Goal: Transaction & Acquisition: Purchase product/service

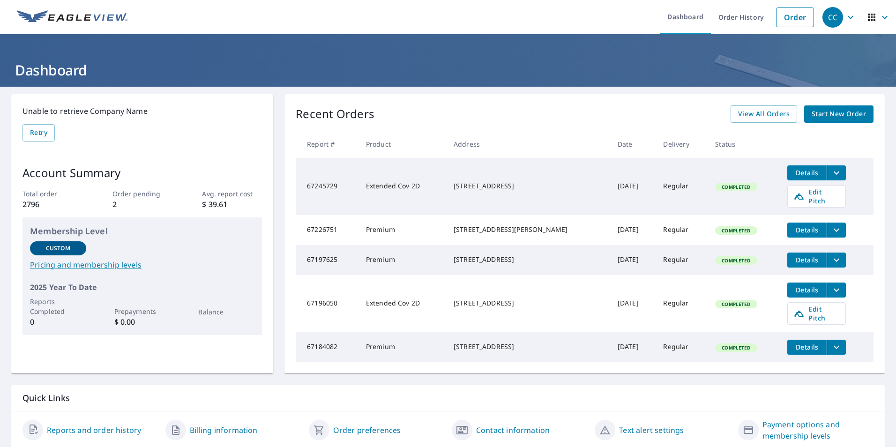
click at [832, 113] on span "Start New Order" at bounding box center [839, 114] width 54 height 12
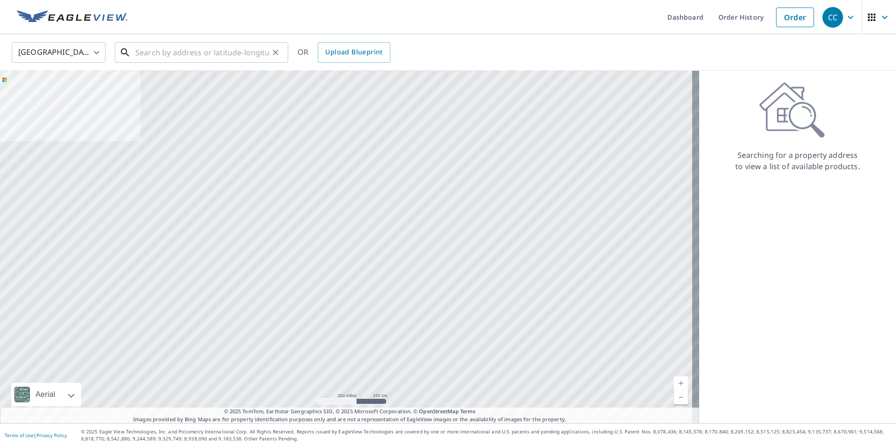
click at [142, 55] on input "text" at bounding box center [202, 52] width 134 height 26
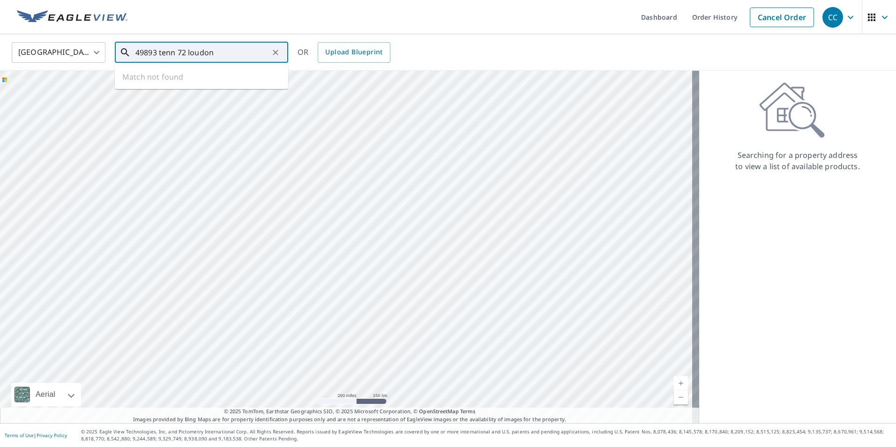
click at [174, 53] on input "49893 tenn 72 loudon" at bounding box center [202, 52] width 134 height 26
click at [178, 82] on span "[STREET_ADDRESS]" at bounding box center [207, 79] width 147 height 11
type input "[STREET_ADDRESS]"
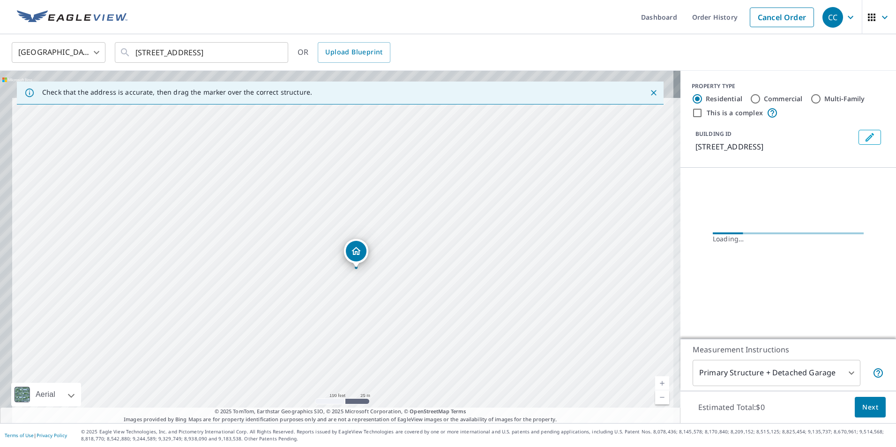
drag, startPoint x: 349, startPoint y: 253, endPoint x: 400, endPoint y: 364, distance: 121.9
click at [400, 364] on div "[STREET_ADDRESS]" at bounding box center [340, 247] width 681 height 352
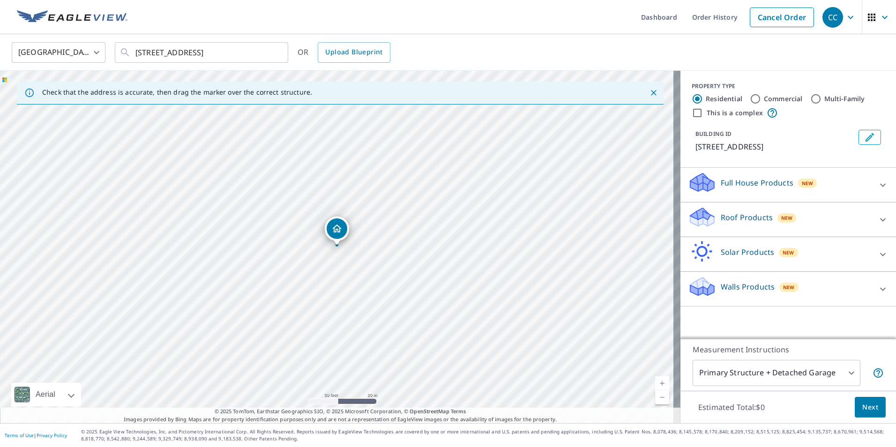
click at [695, 217] on icon at bounding box center [702, 214] width 24 height 12
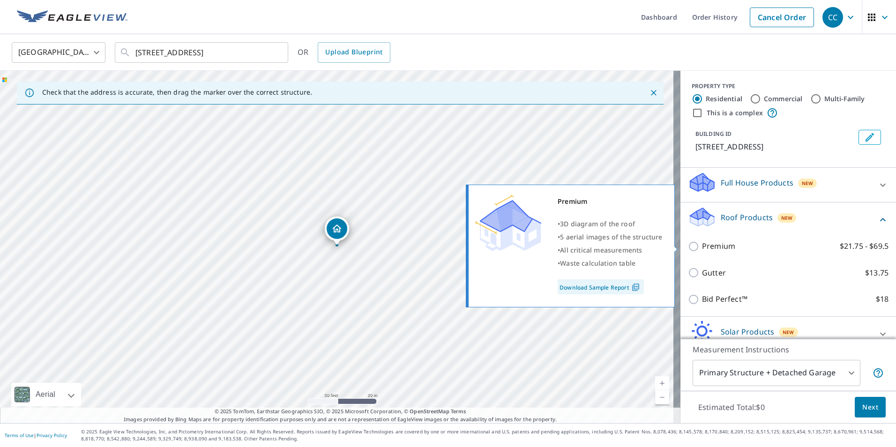
click at [688, 247] on input "Premium $21.75 - $69.5" at bounding box center [695, 246] width 14 height 11
checkbox input "true"
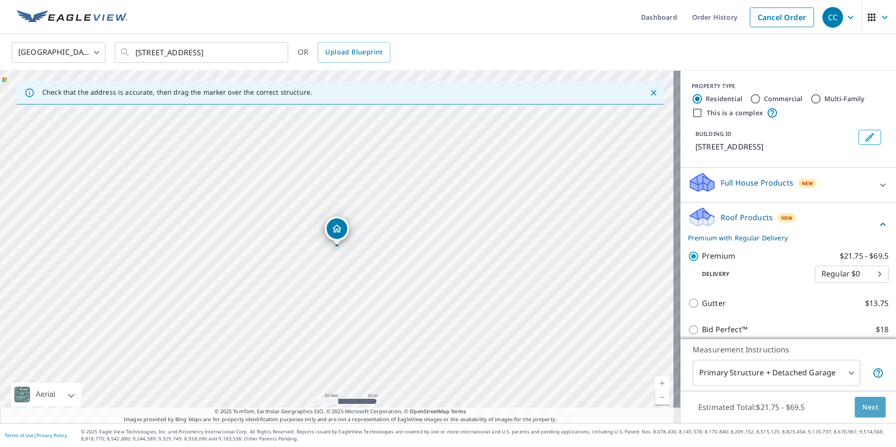
click at [862, 412] on span "Next" at bounding box center [870, 408] width 16 height 12
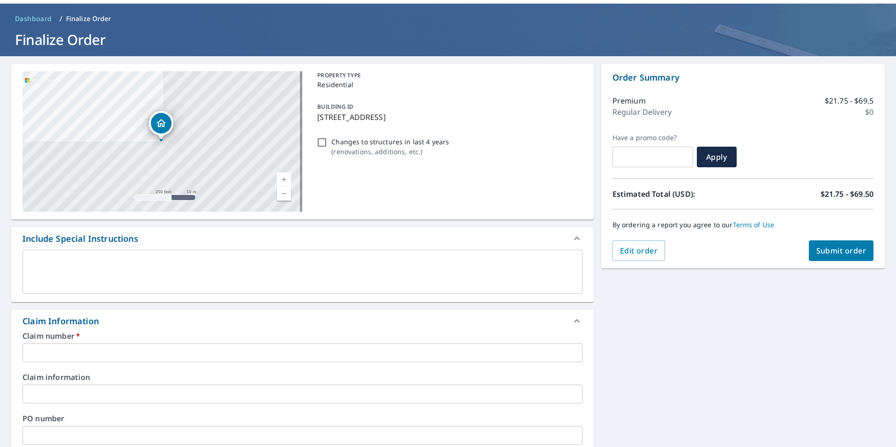
scroll to position [47, 0]
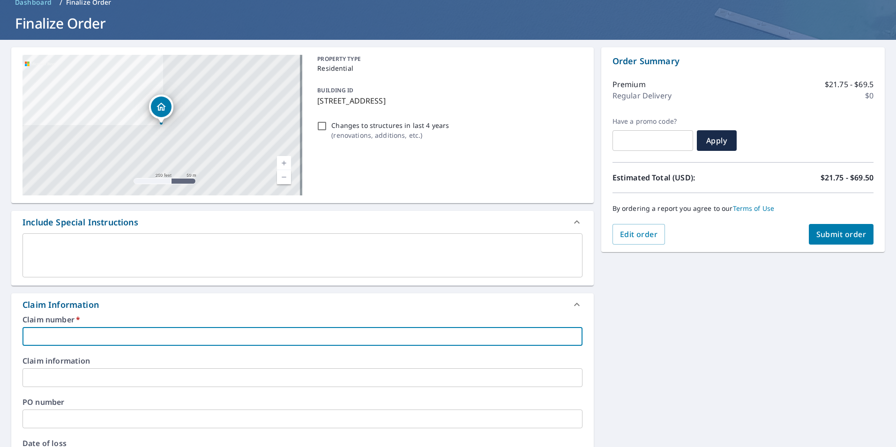
click at [45, 337] on input "text" at bounding box center [302, 336] width 560 height 19
type input "f"
checkbox input "true"
type input "fl"
checkbox input "true"
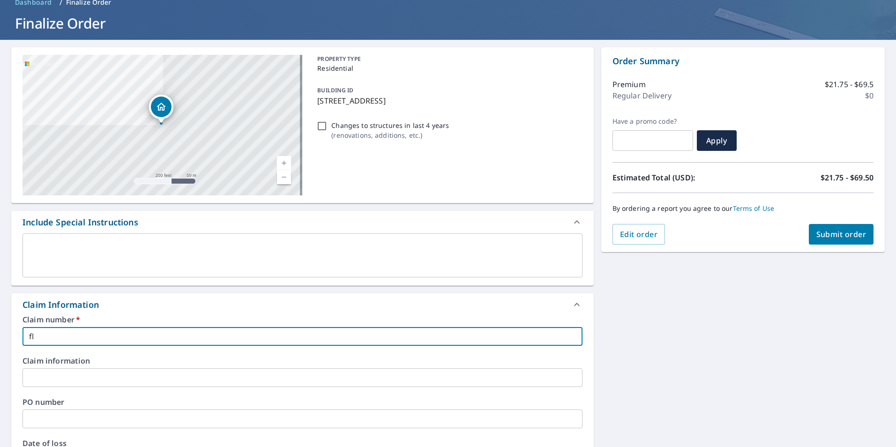
type input "flo"
checkbox input "true"
type input "flow"
checkbox input "true"
type input "flow"
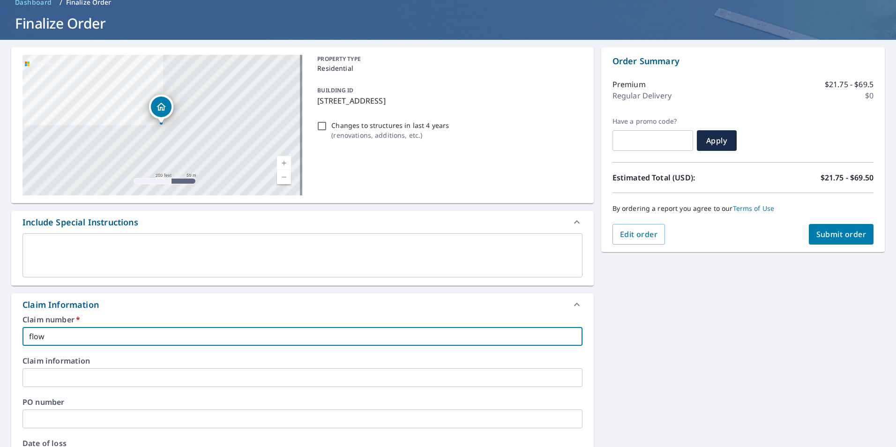
checkbox input "true"
type input "flow r"
checkbox input "true"
type input "flow ro"
checkbox input "true"
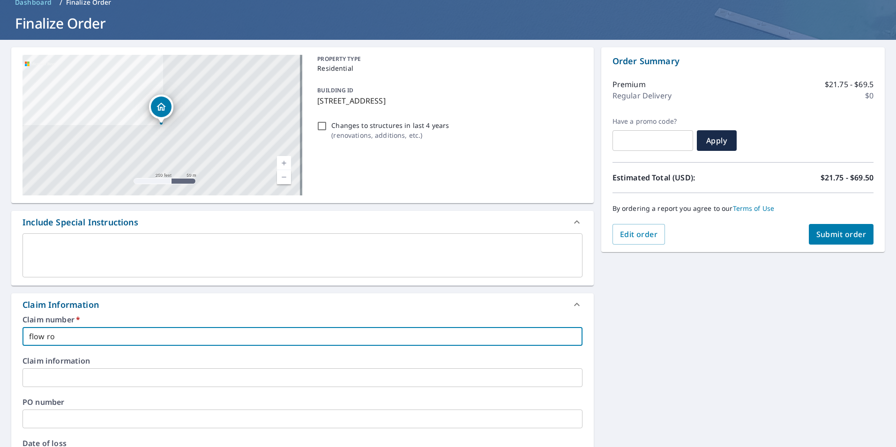
type input "flow roo"
checkbox input "true"
type input "flow roof"
checkbox input "true"
type input "flow roofi"
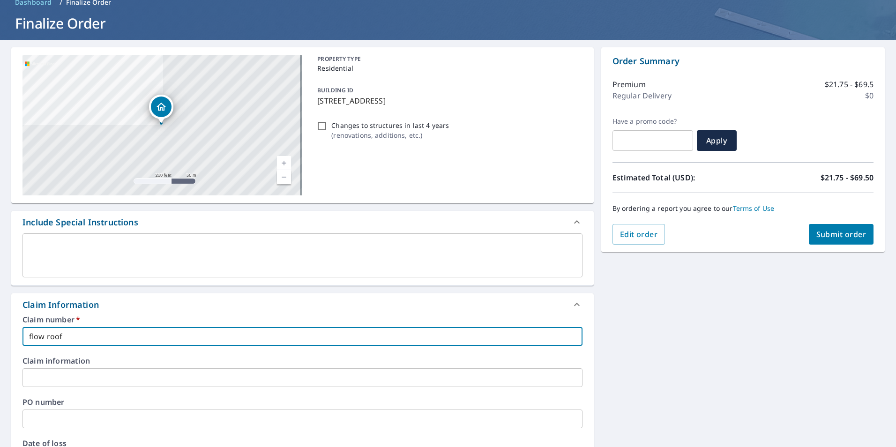
checkbox input "true"
type input "flow roofin"
checkbox input "true"
type input "flow roofing"
checkbox input "true"
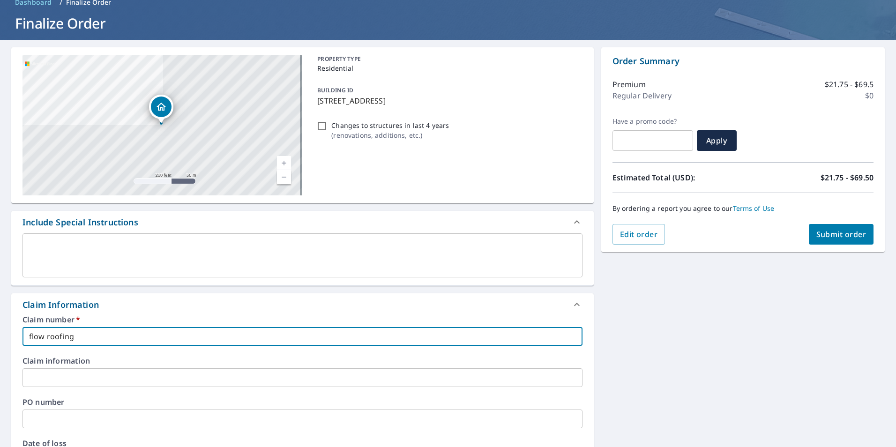
type input "FLOW ROOFING"
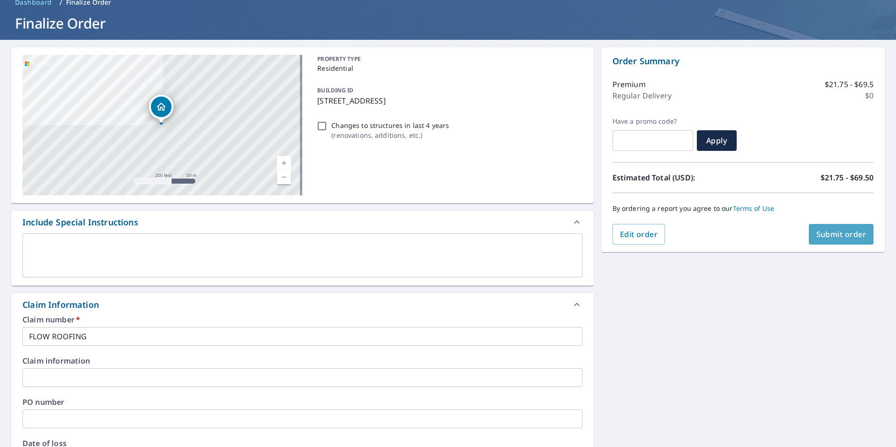
click at [821, 236] on span "Submit order" at bounding box center [842, 234] width 50 height 10
checkbox input "true"
